Goal: Task Accomplishment & Management: Complete application form

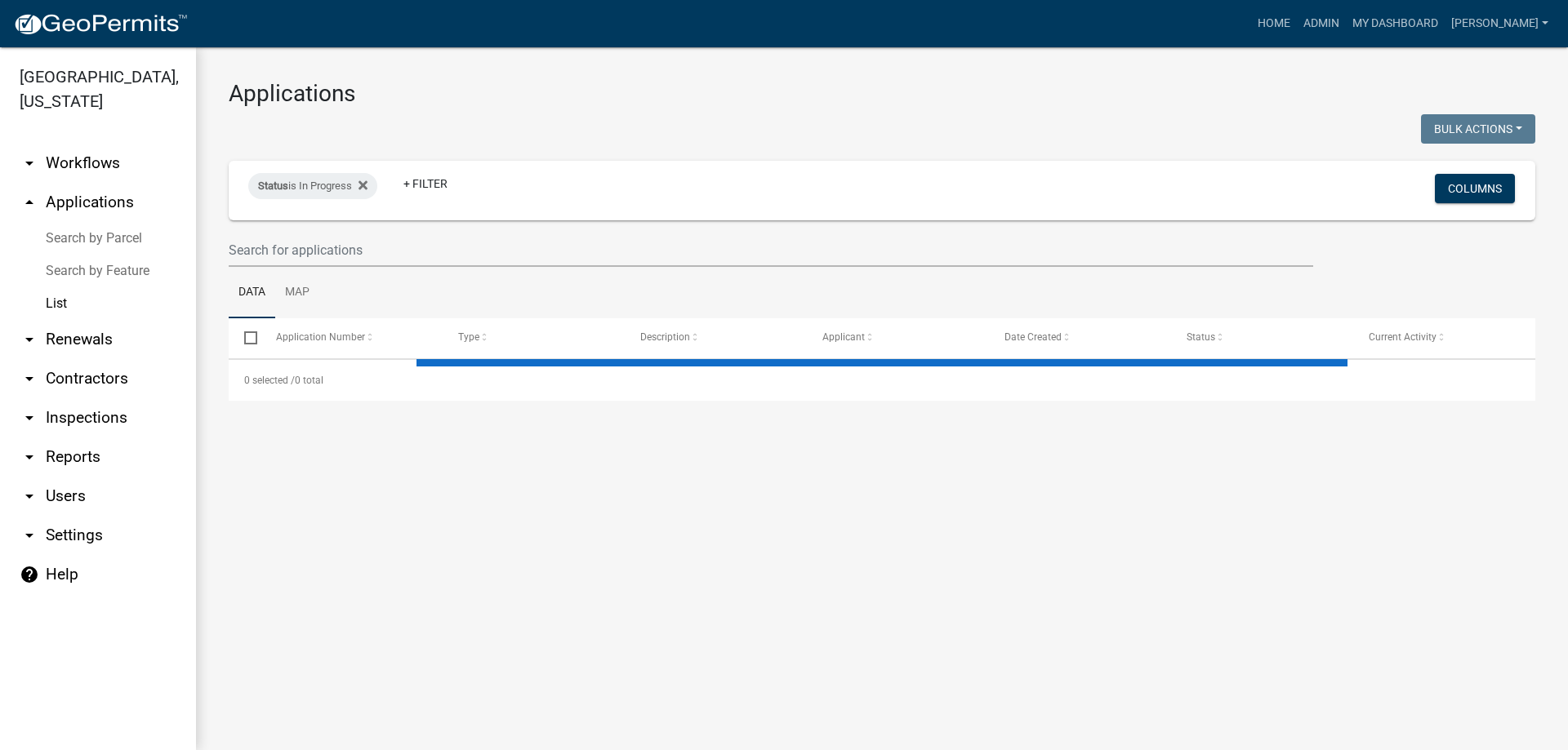
click at [99, 417] on link "arrow_drop_down Inspections" at bounding box center [97, 418] width 196 height 39
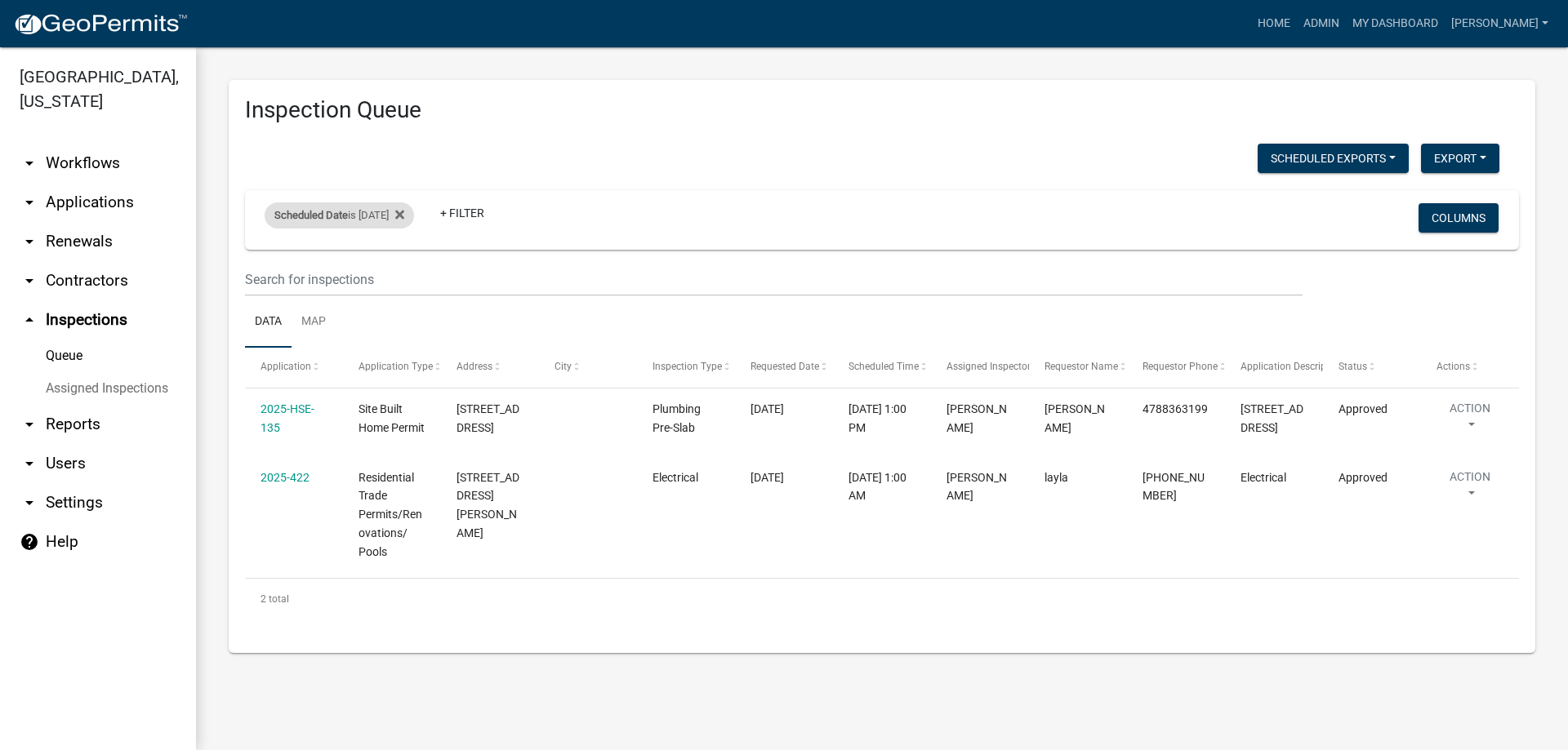
click at [374, 221] on div "Scheduled Date is [DATE]" at bounding box center [339, 215] width 150 height 26
click at [410, 277] on input "[DATE]" at bounding box center [354, 276] width 115 height 33
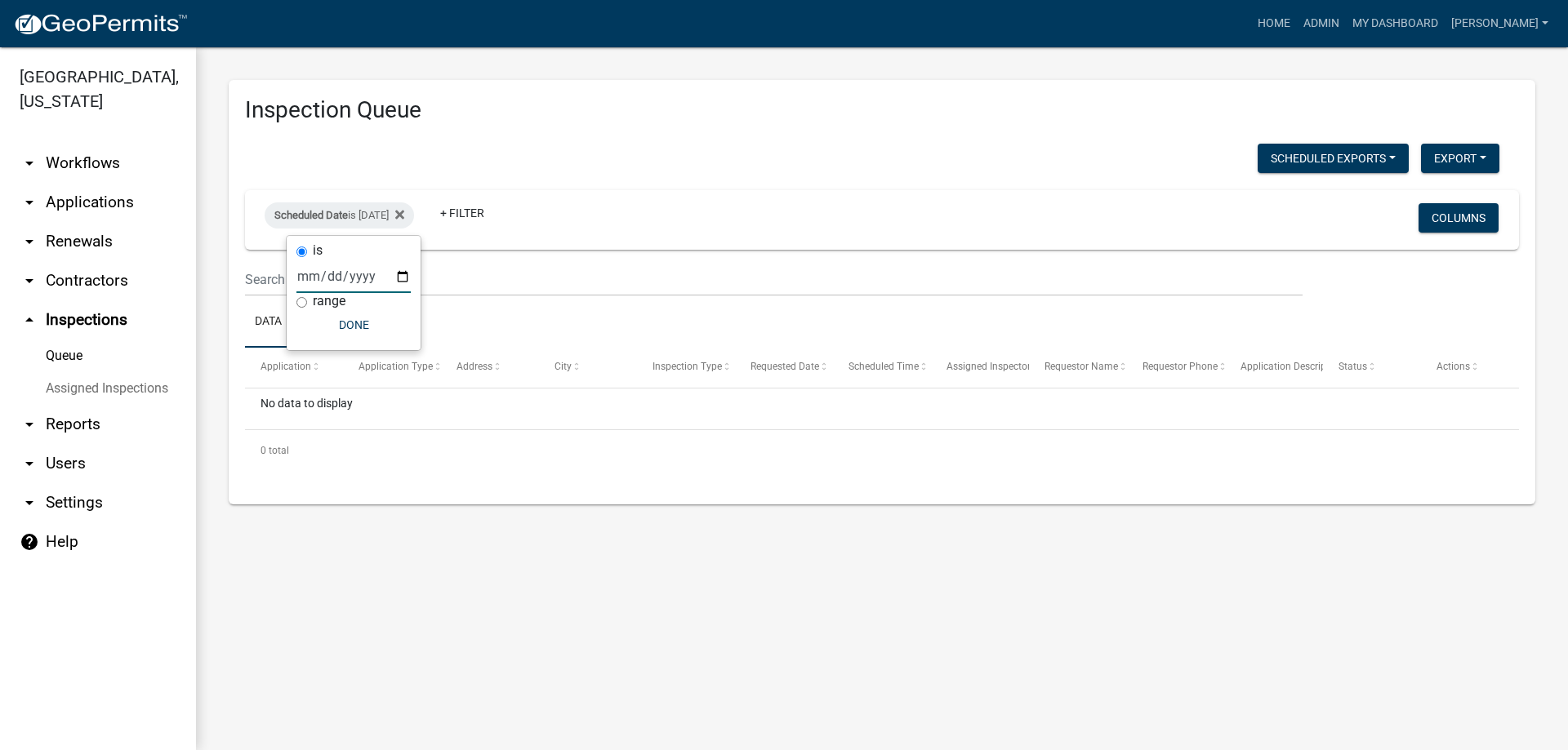
click at [404, 274] on input "[DATE]" at bounding box center [354, 276] width 115 height 33
type input "[DATE]"
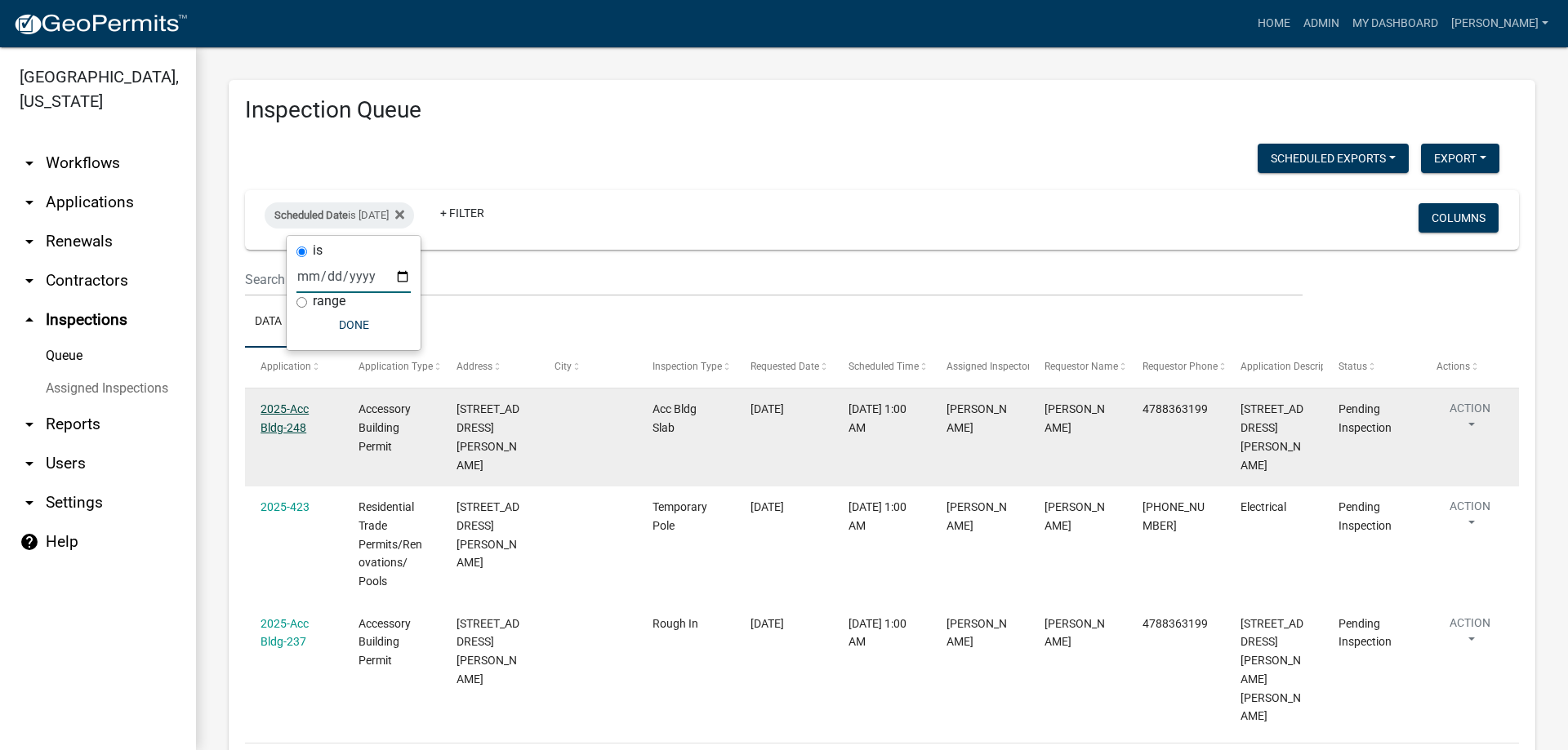
click at [298, 409] on link "2025-Acc Bldg-248" at bounding box center [285, 418] width 49 height 32
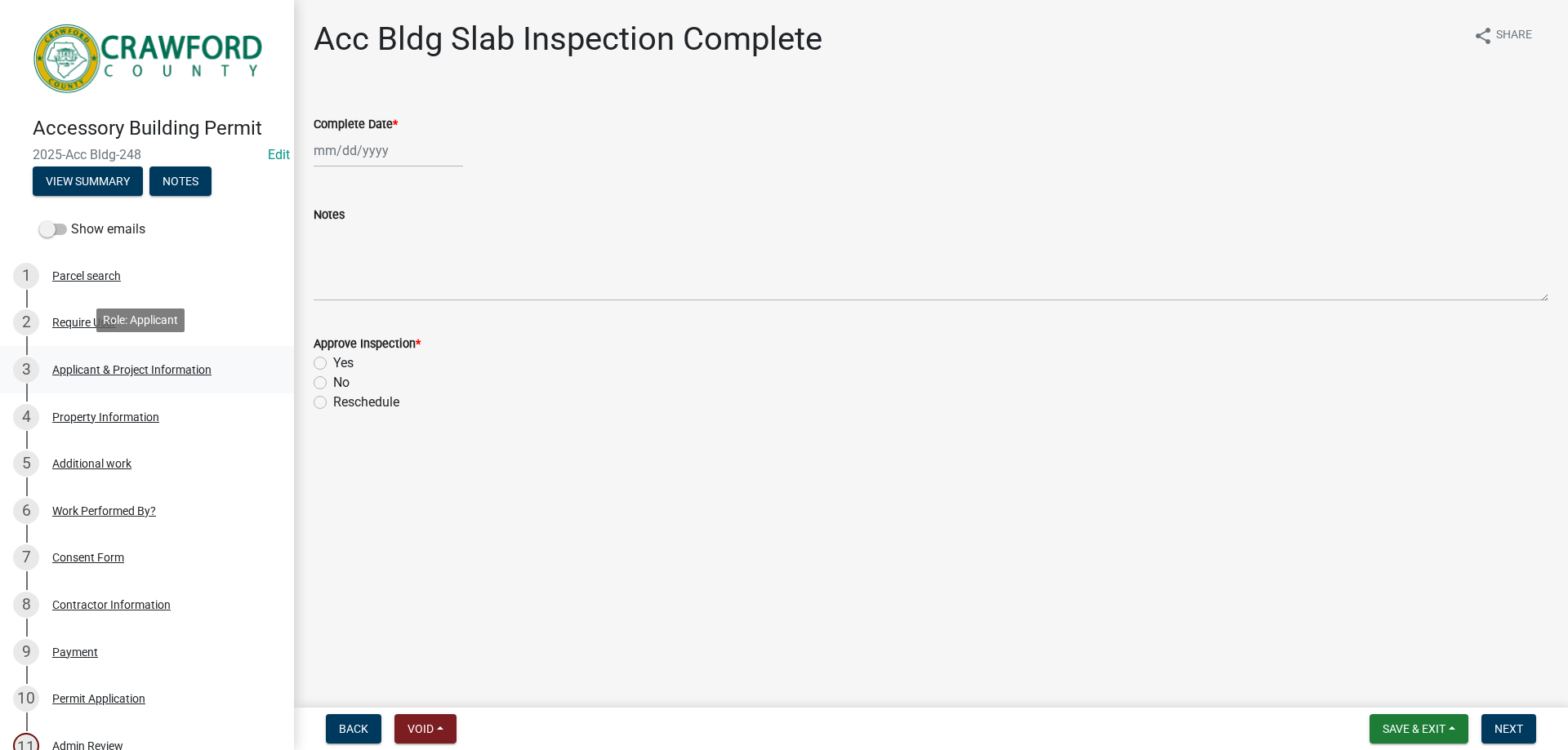
click at [99, 374] on div "3 Applicant & Project Information" at bounding box center [140, 370] width 255 height 26
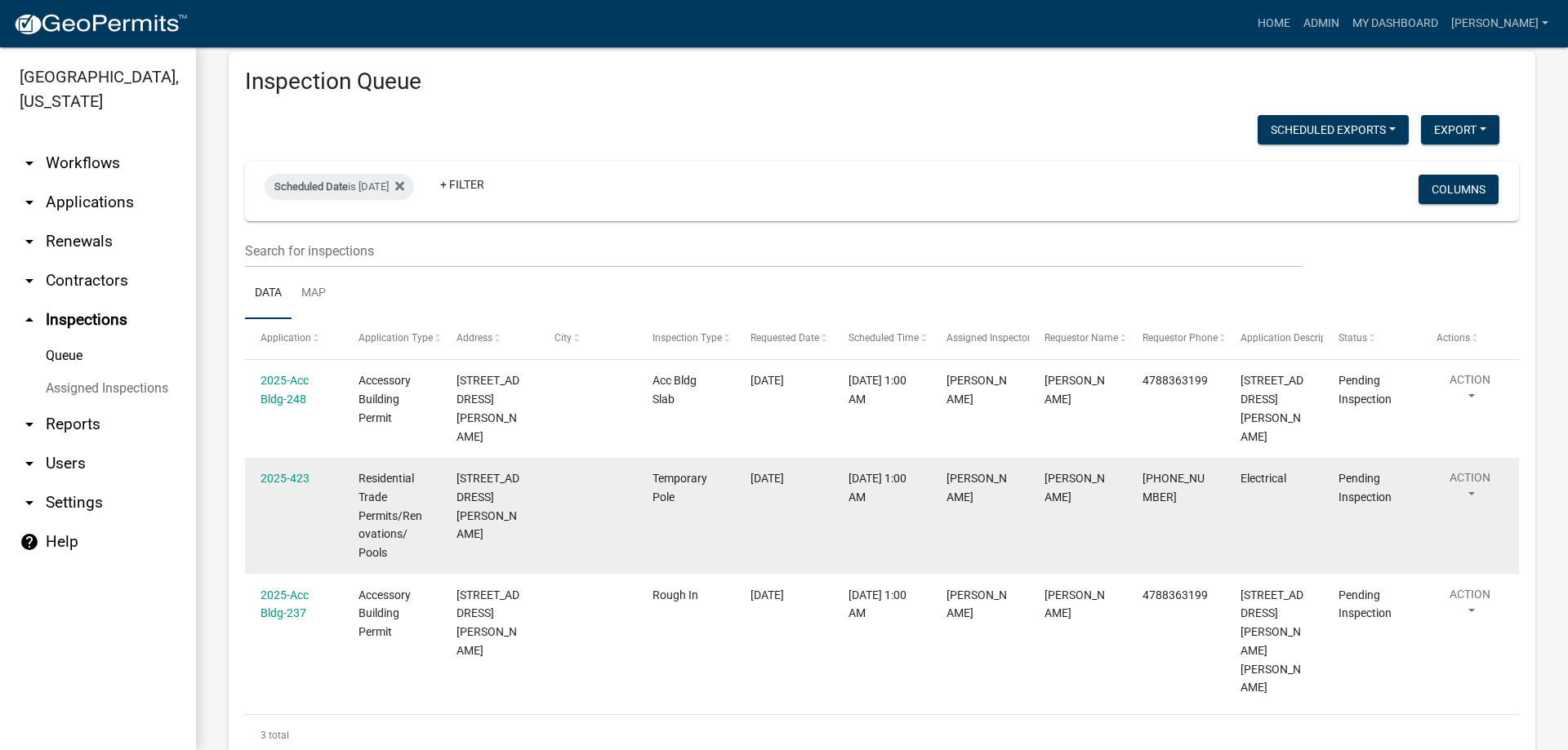
scroll to position [44, 0]
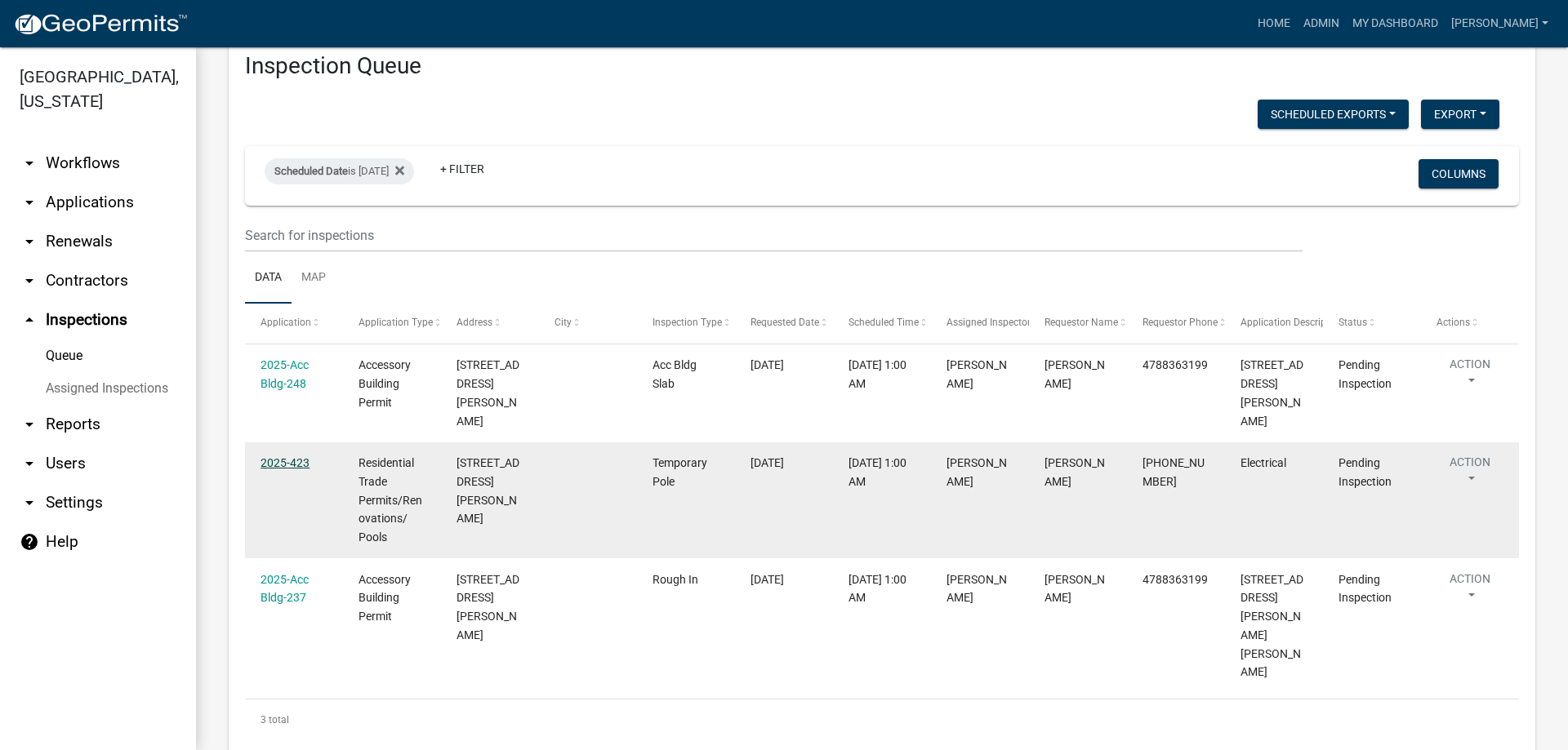
click at [277, 456] on link "2025-423" at bounding box center [285, 462] width 49 height 13
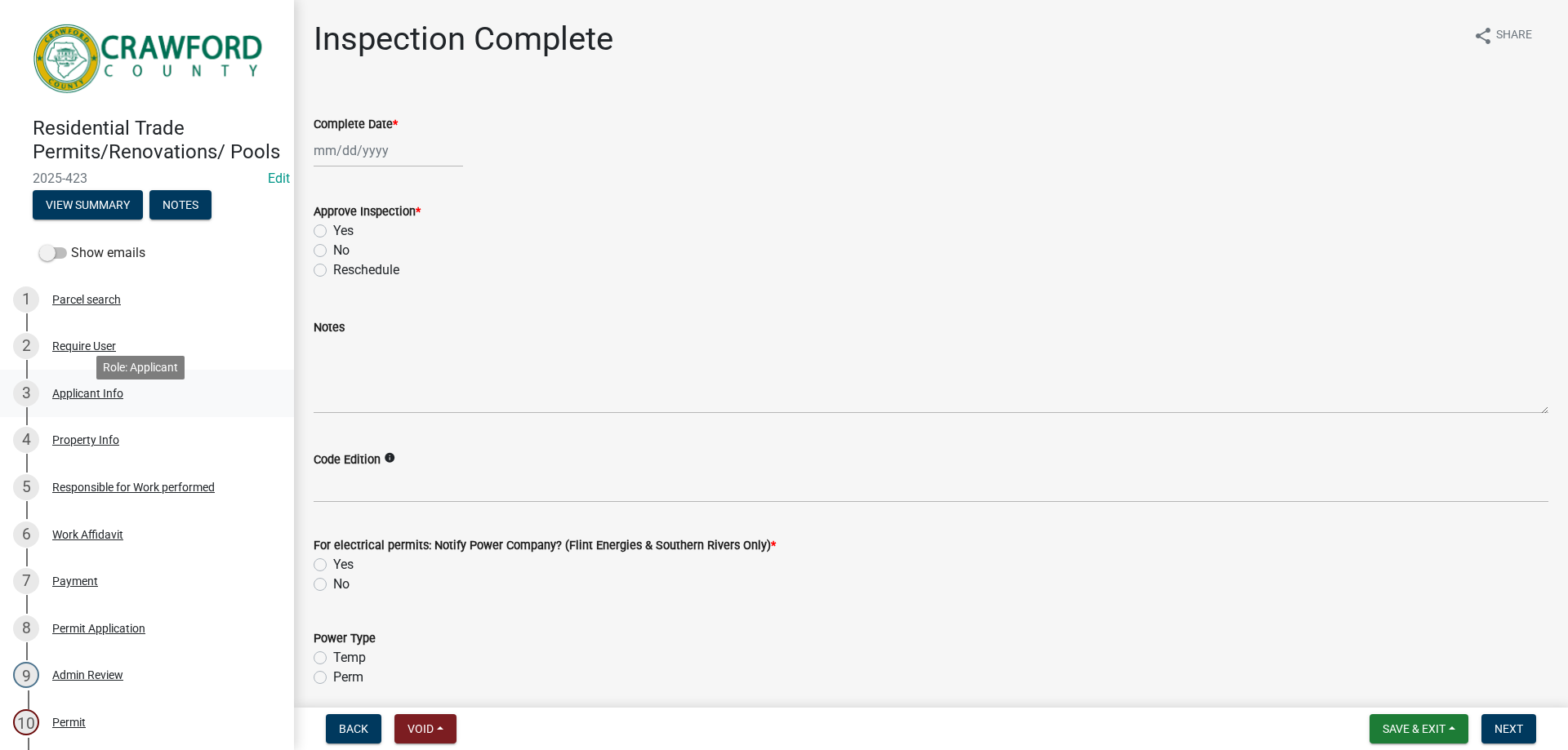
click at [119, 398] on link "3 Applicant Info" at bounding box center [147, 393] width 294 height 48
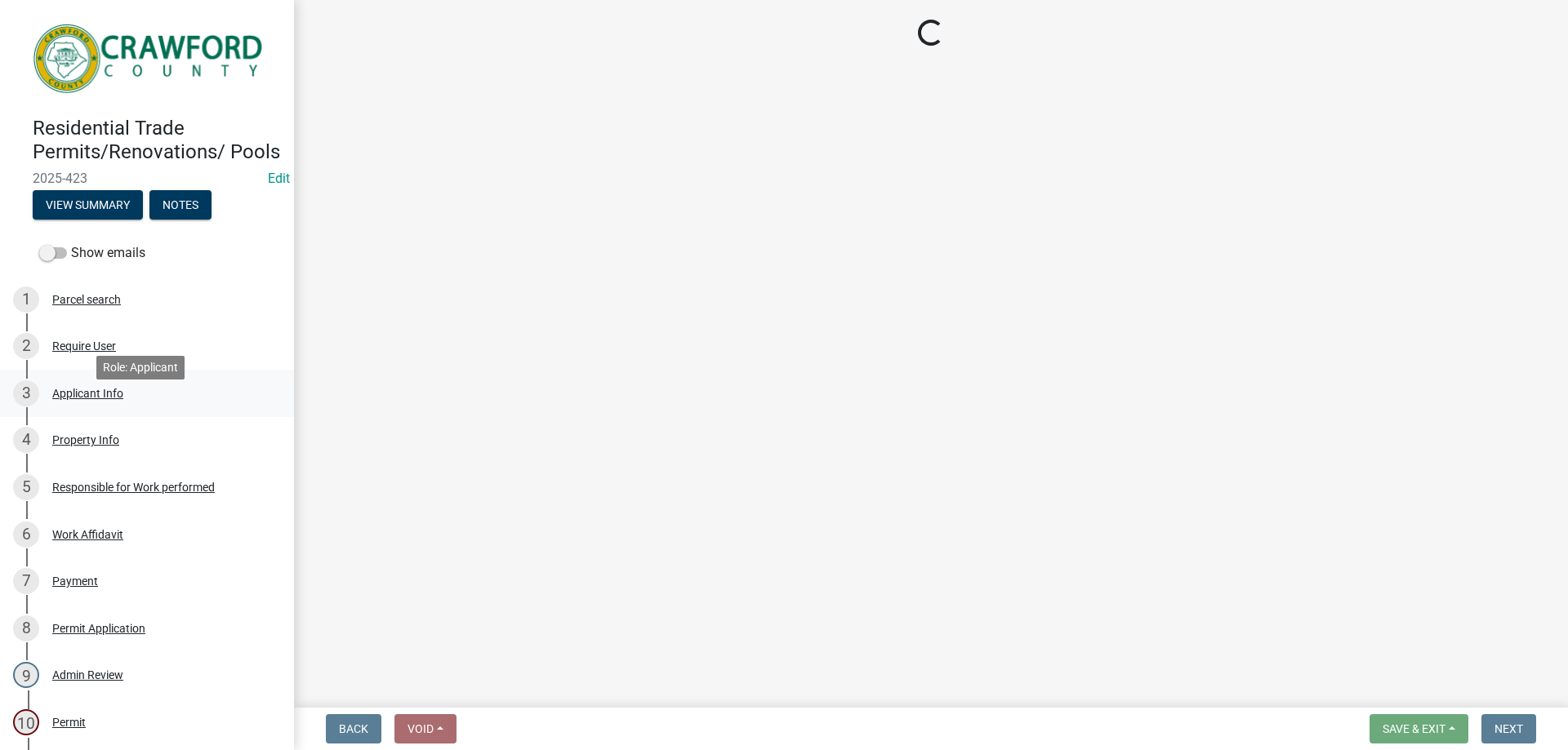
select select "7547654c-6a2b-418c-8f9d-b50998ca6dd7"
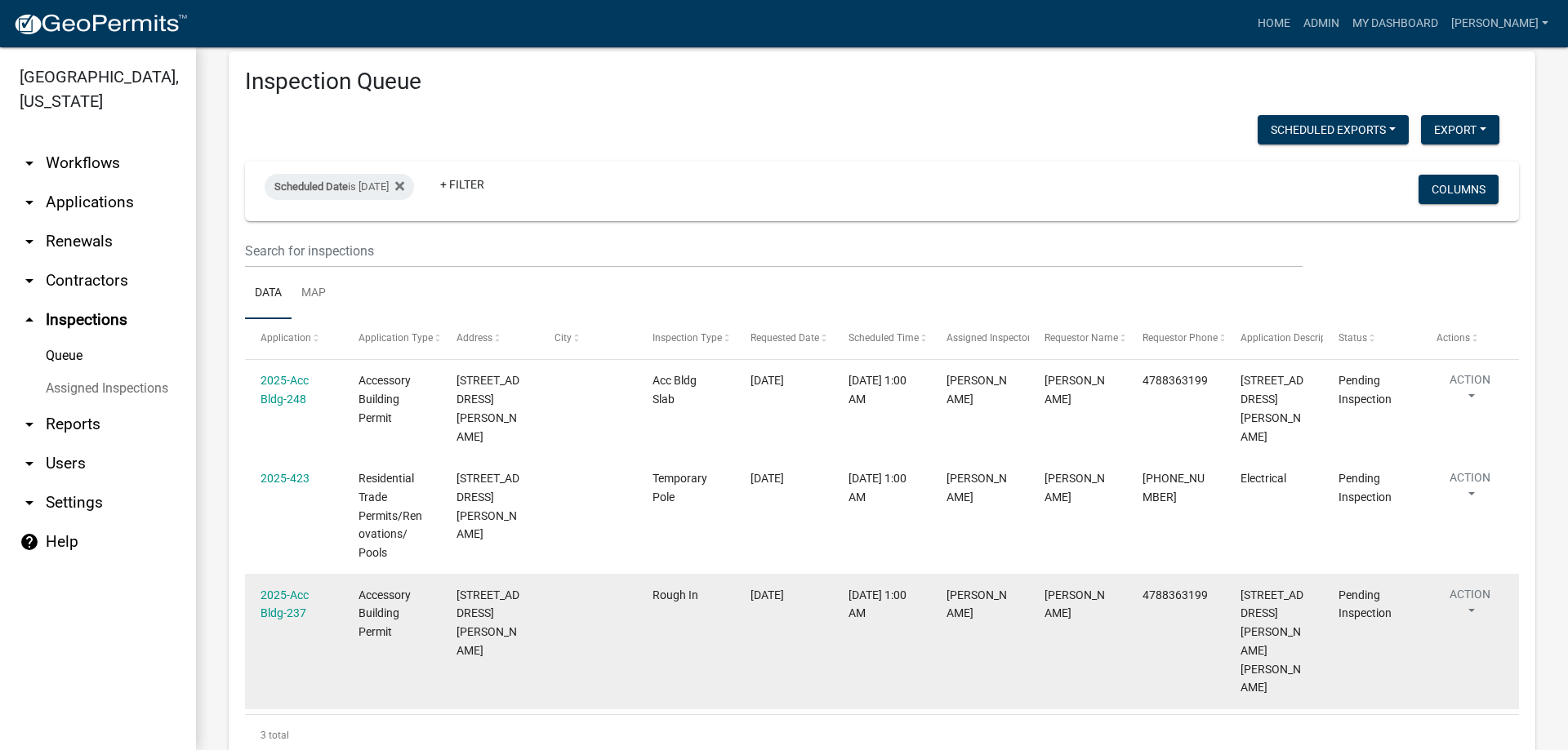
scroll to position [44, 0]
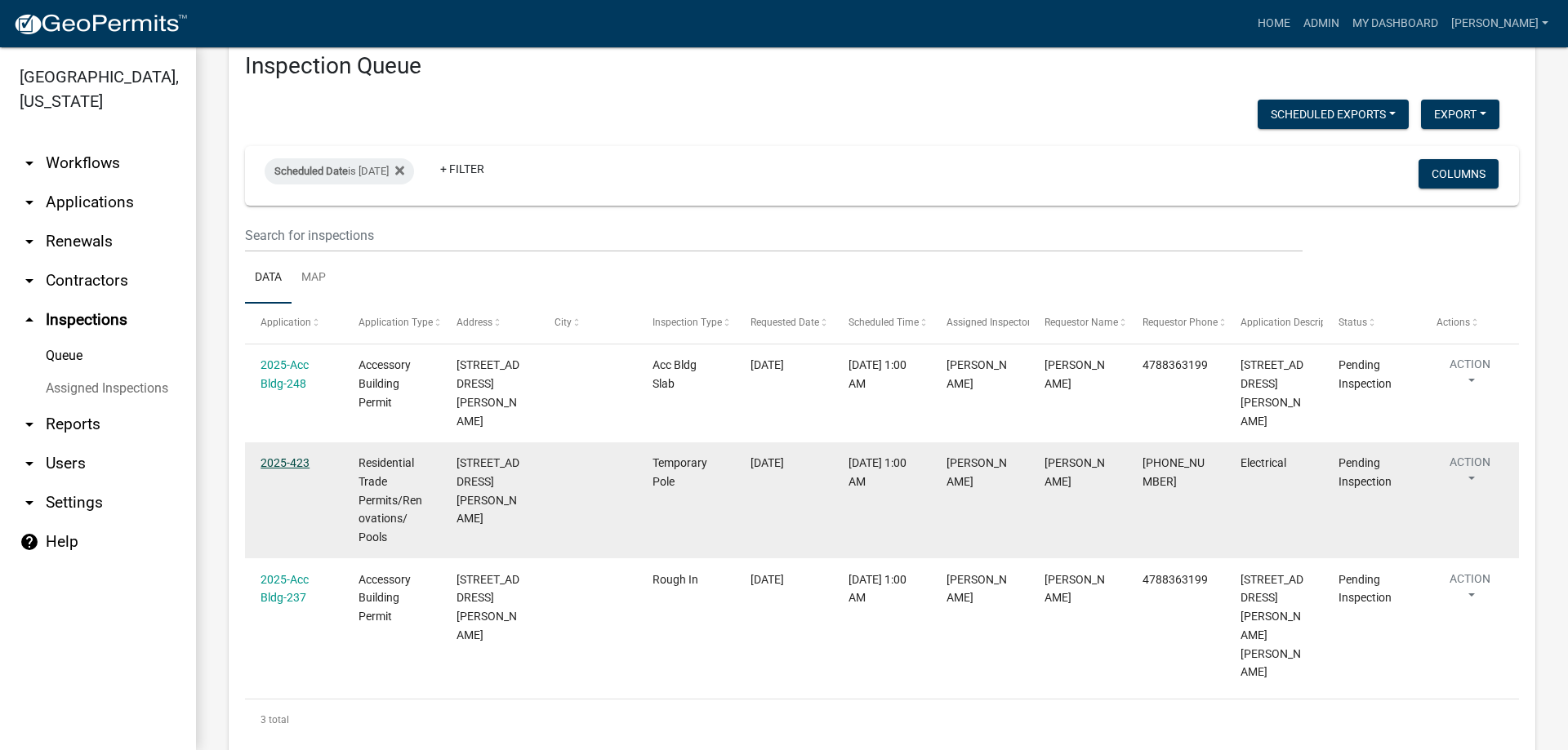
click at [282, 456] on link "2025-423" at bounding box center [285, 462] width 49 height 13
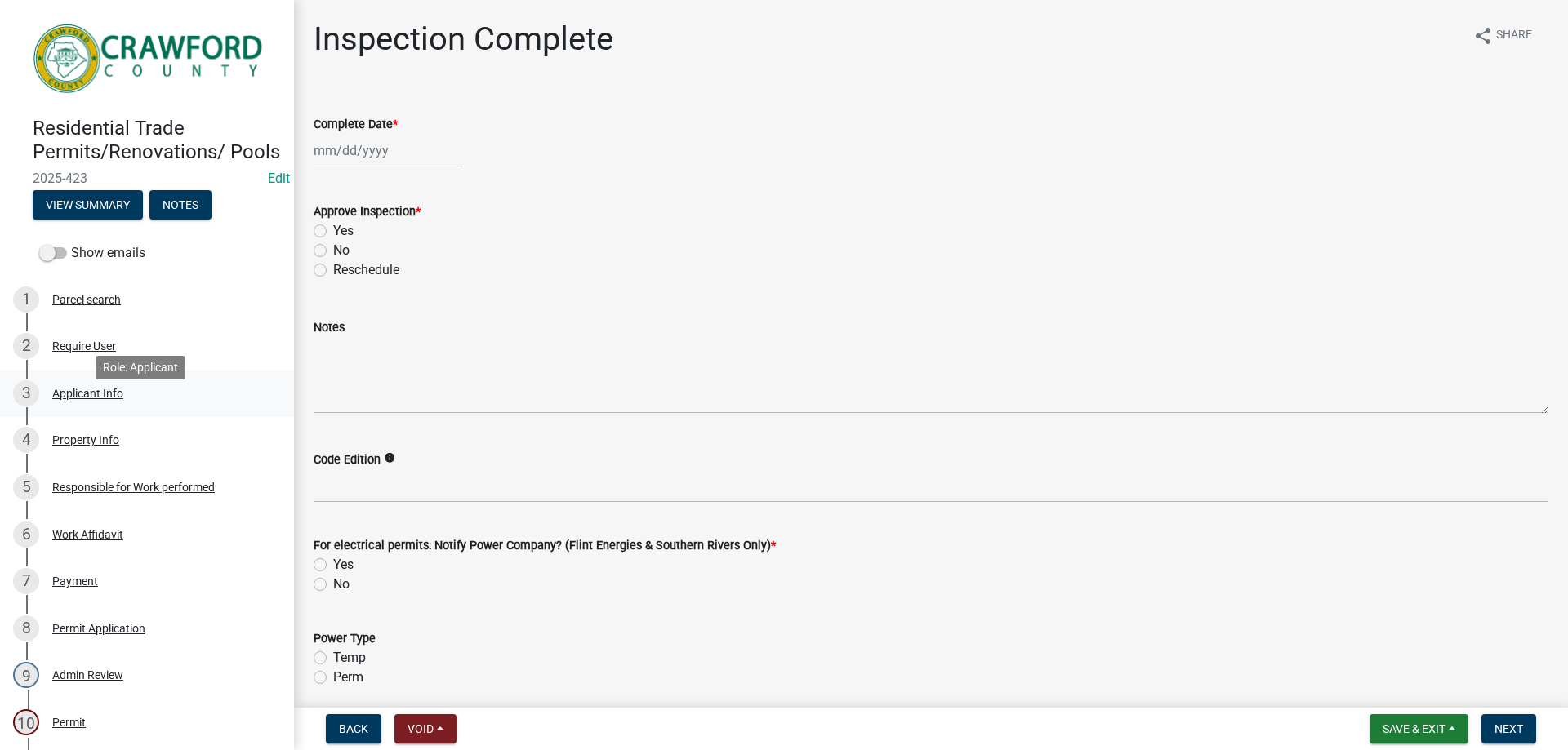
click at [115, 399] on div "3 Applicant Info" at bounding box center [140, 393] width 255 height 26
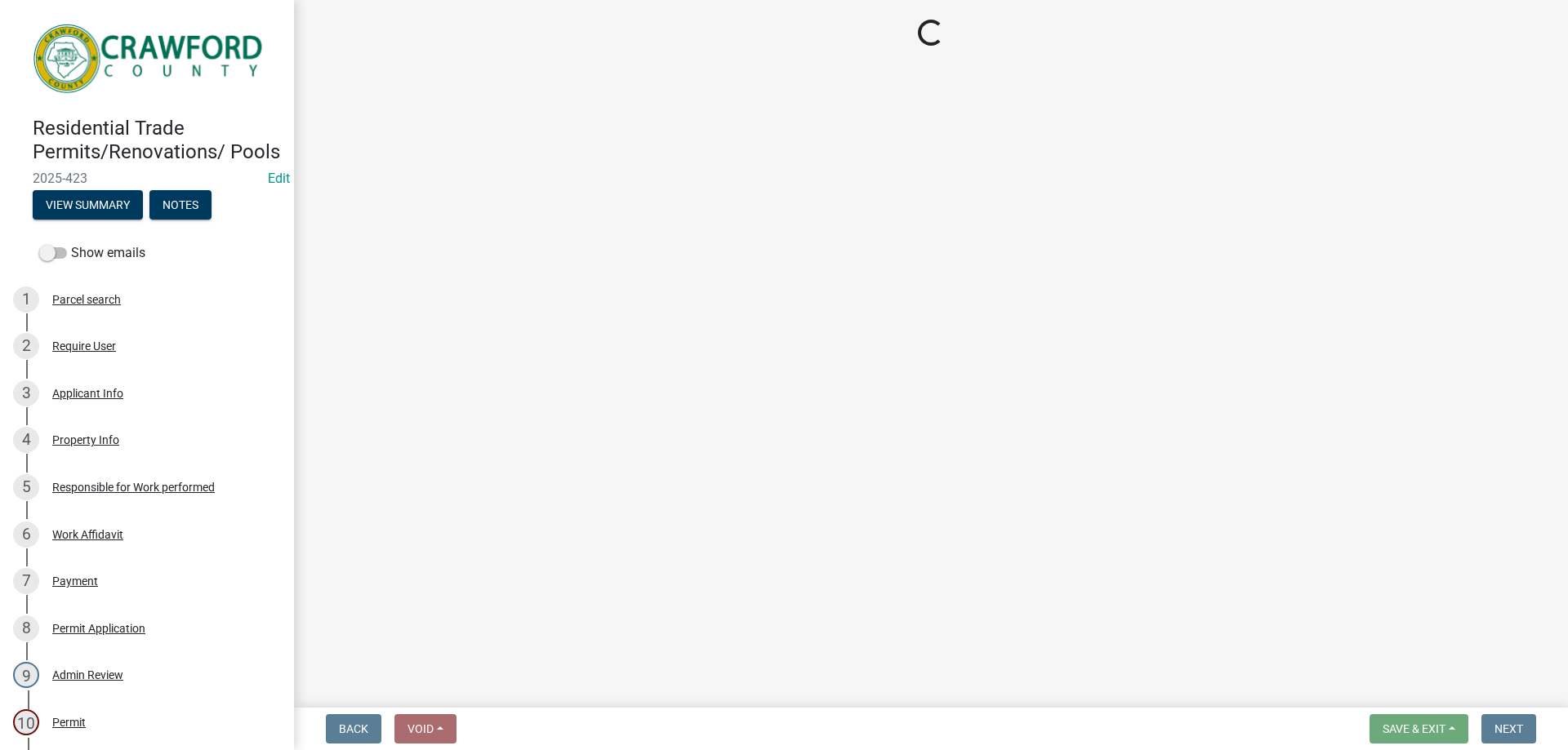
select select "7547654c-6a2b-418c-8f9d-b50998ca6dd7"
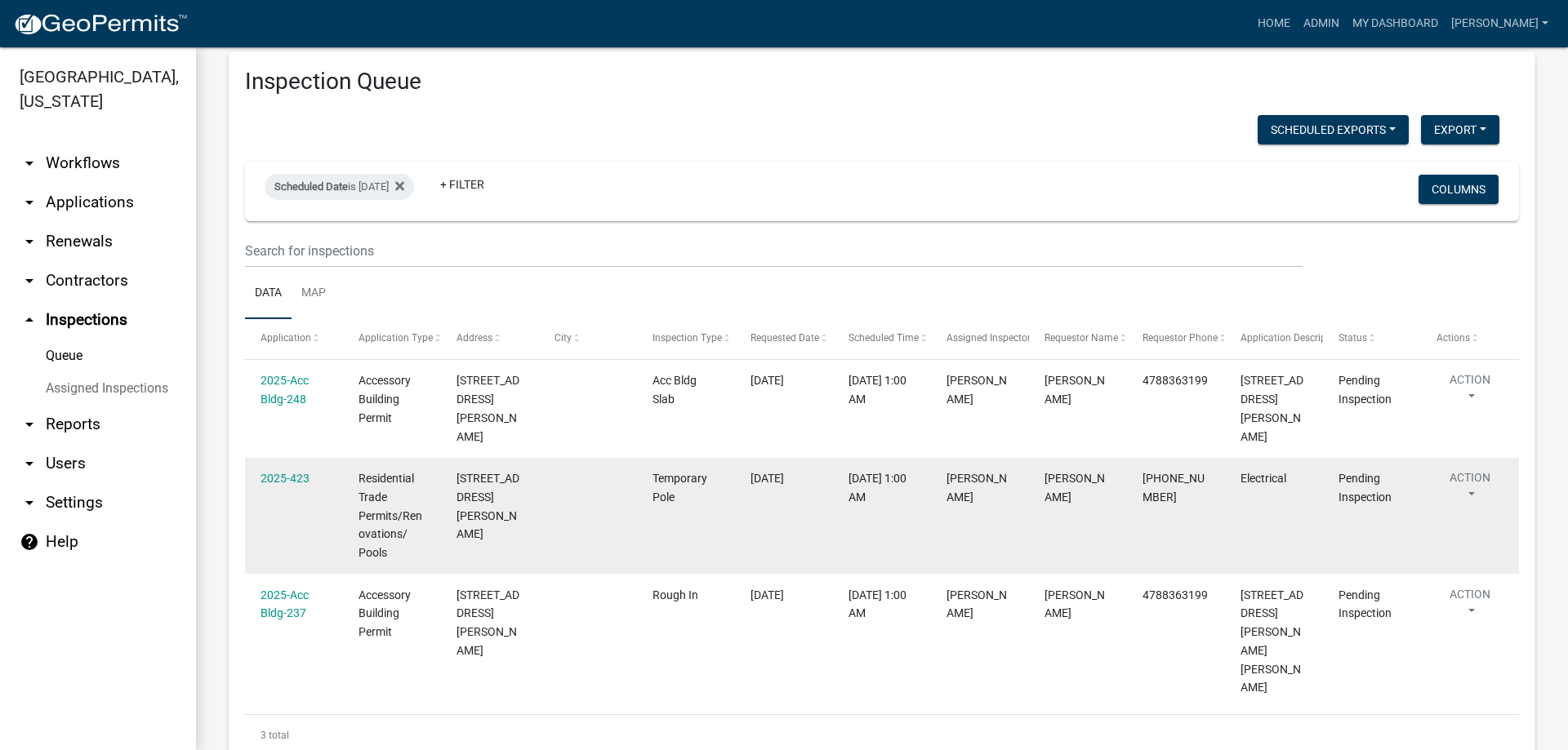
scroll to position [44, 0]
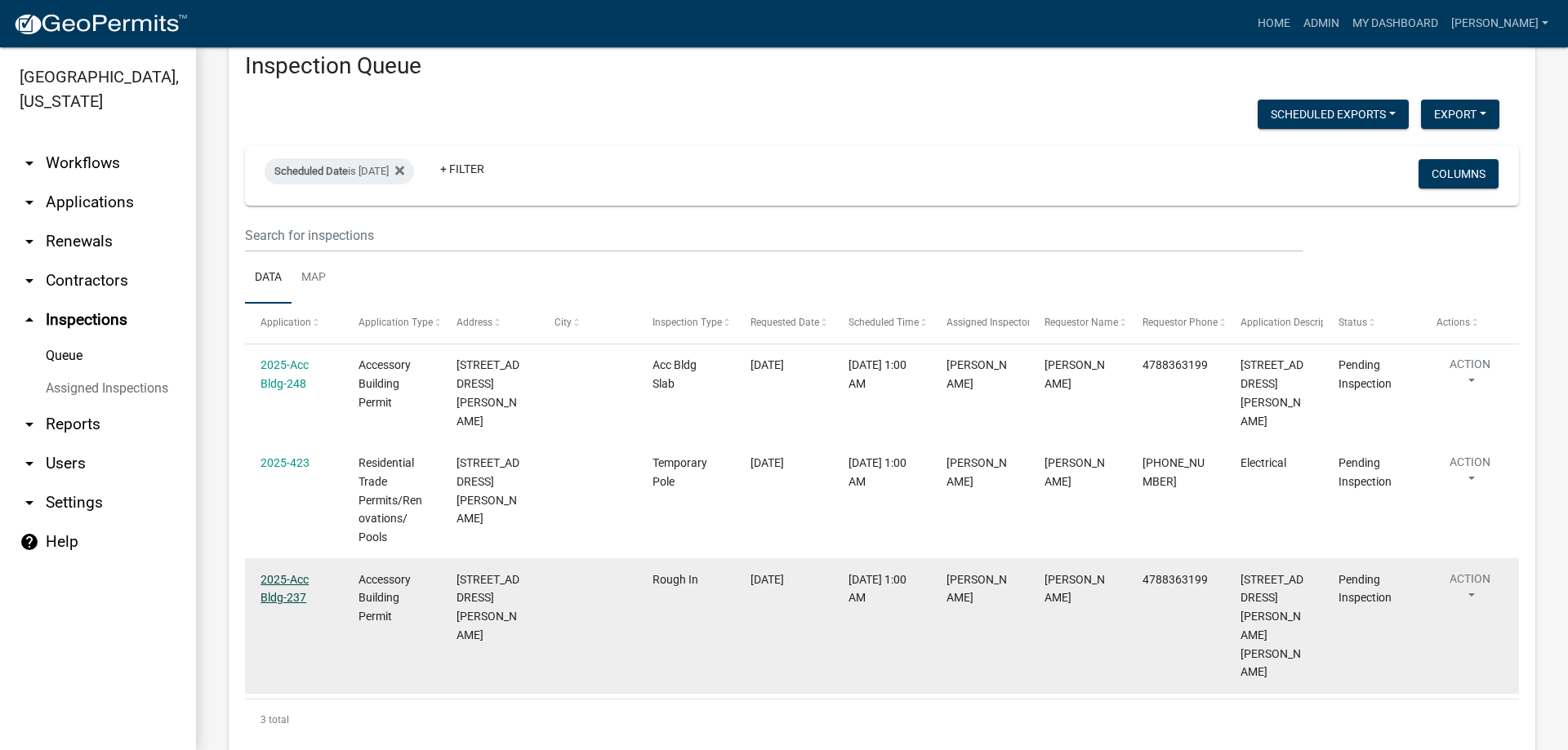
click at [294, 576] on link "2025-Acc Bldg-237" at bounding box center [285, 589] width 49 height 32
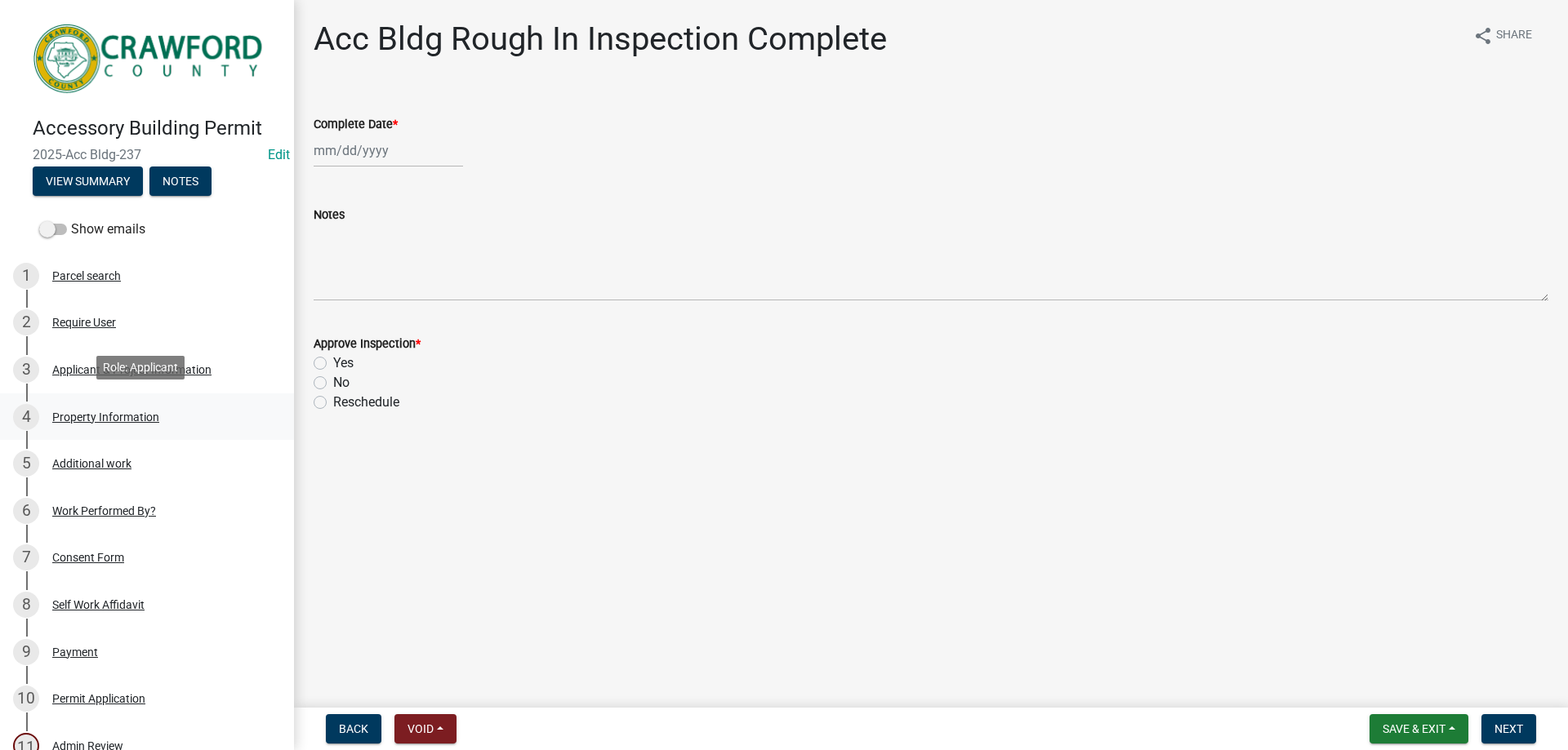
click at [144, 399] on link "4 Property Information" at bounding box center [147, 417] width 294 height 48
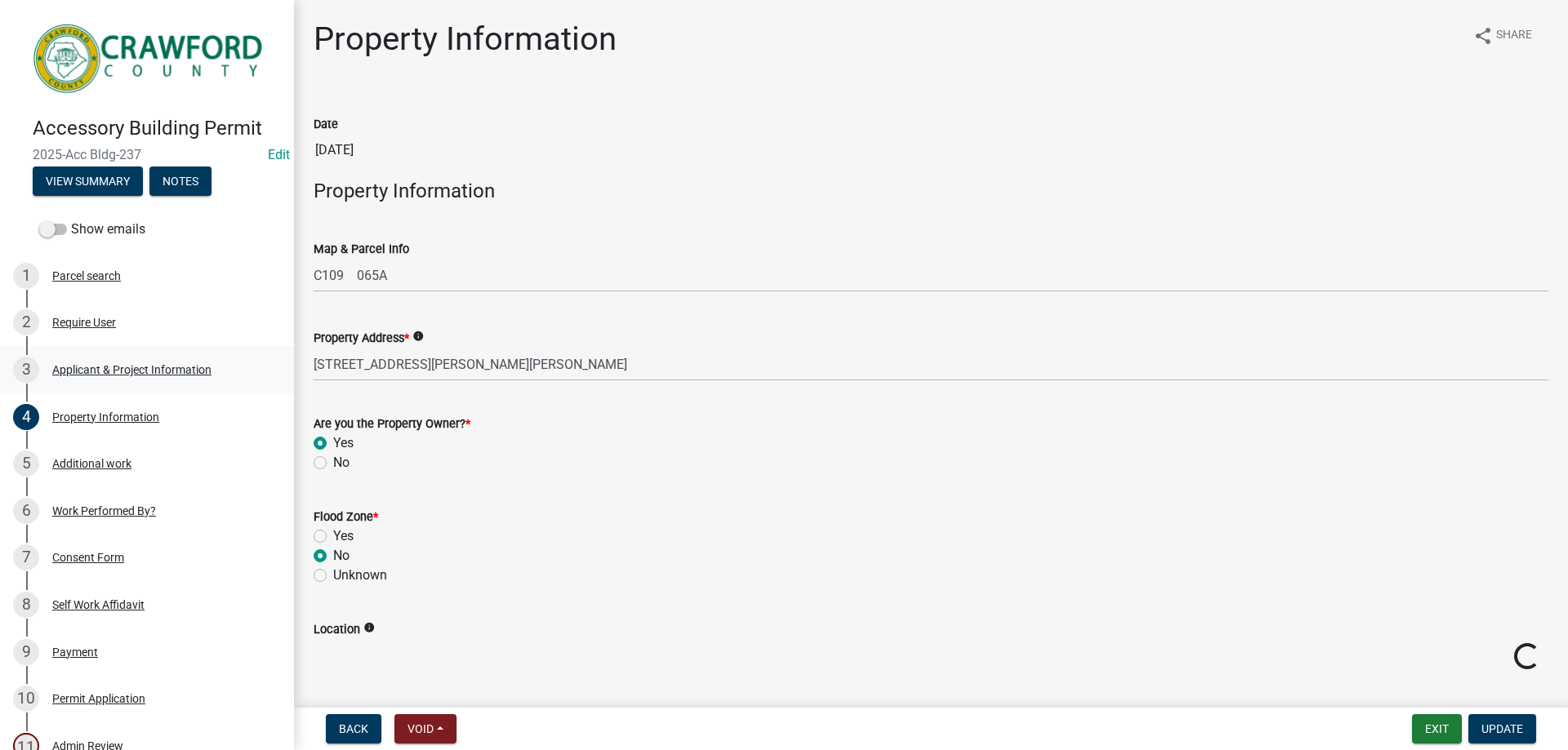
click at [147, 364] on div "Applicant & Project Information" at bounding box center [132, 370] width 160 height 12
